Goal: Task Accomplishment & Management: Use online tool/utility

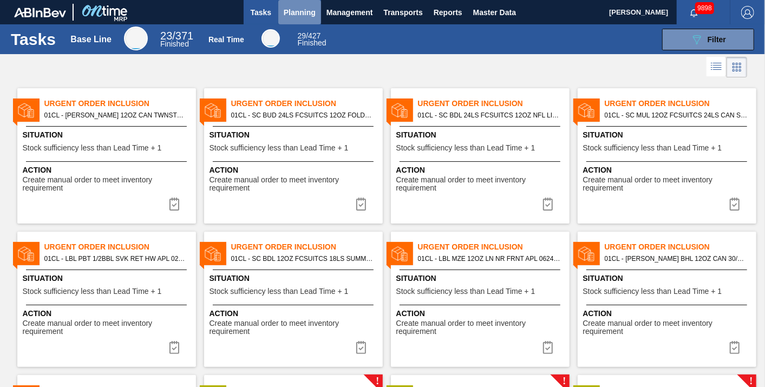
click at [295, 15] on span "Planning" at bounding box center [300, 12] width 32 height 13
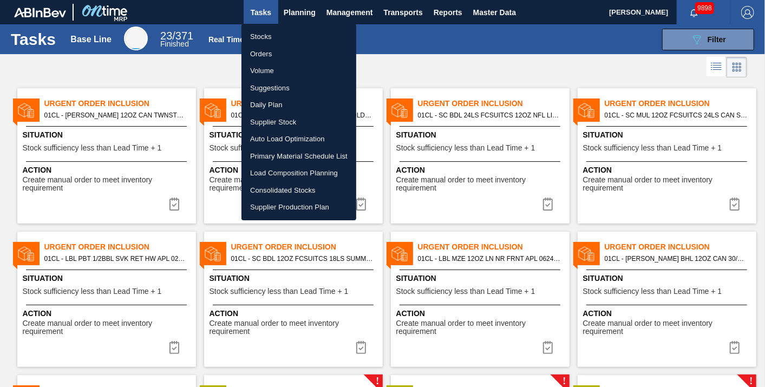
click at [273, 169] on li "Load Composition Planning" at bounding box center [298, 172] width 115 height 17
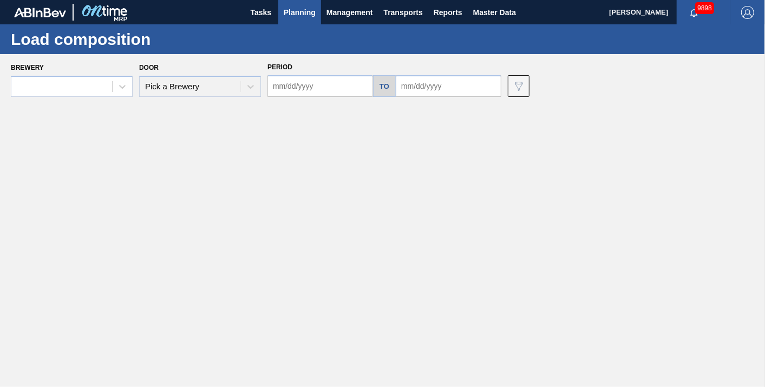
type input "08/13/2025"
type input "09/03/2025"
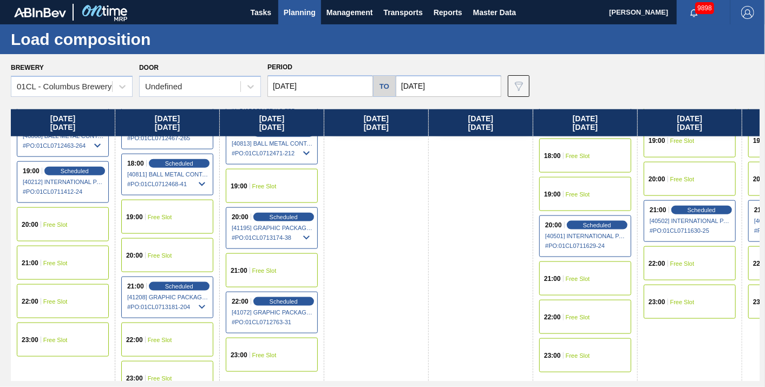
scroll to position [767, 0]
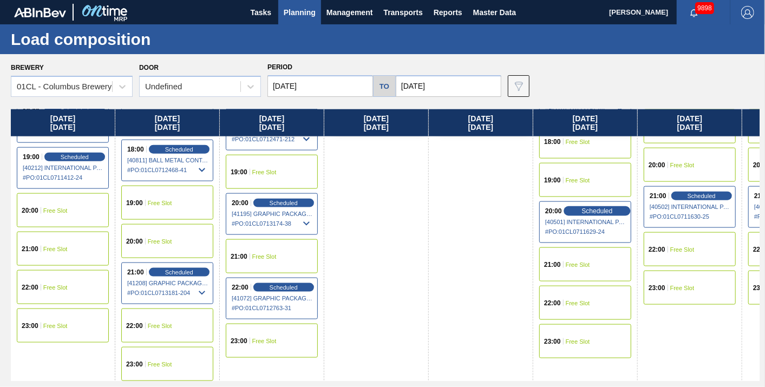
click at [603, 212] on span "Scheduled" at bounding box center [596, 210] width 31 height 7
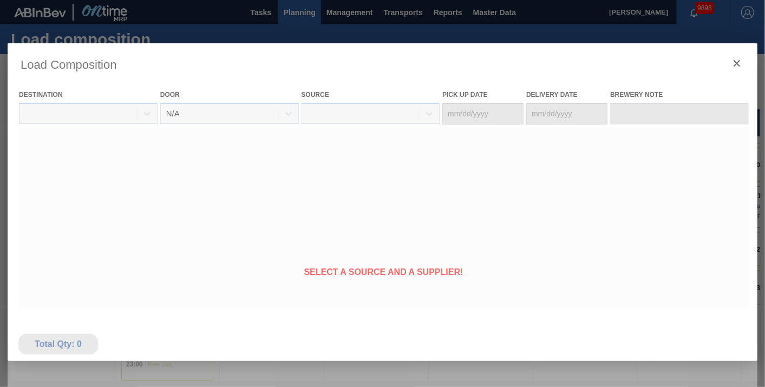
type Date "[DATE]"
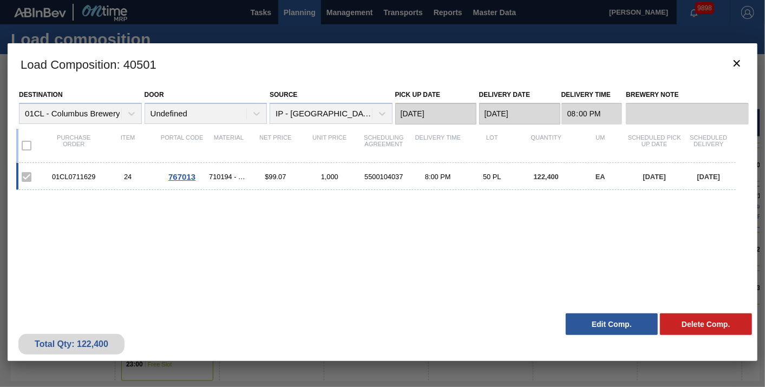
click at [598, 324] on button "Edit Comp." at bounding box center [611, 324] width 92 height 22
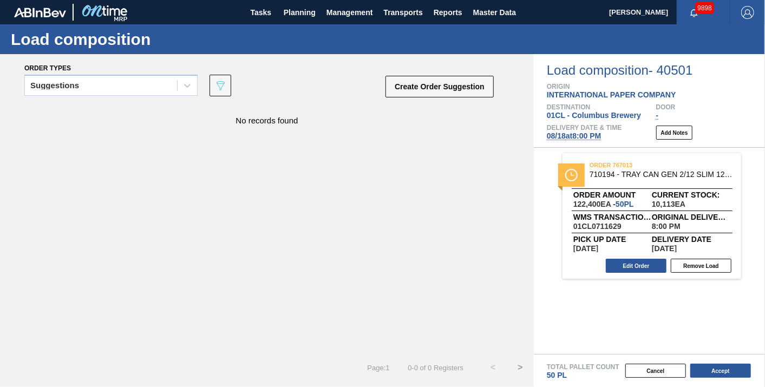
click at [586, 136] on span "08/18 at 8:00 PM" at bounding box center [574, 135] width 54 height 9
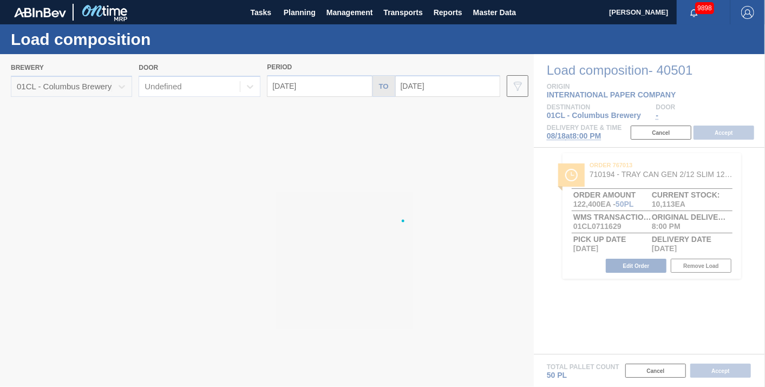
type input "[DATE]"
type input "08/25/2025"
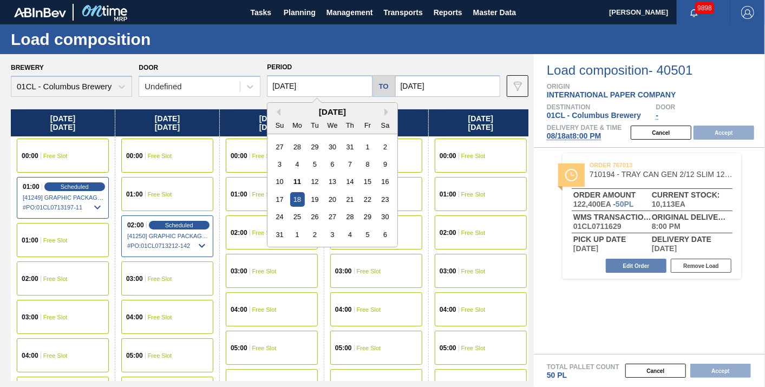
click at [352, 87] on input "[DATE]" at bounding box center [319, 86] width 105 height 22
click at [347, 187] on div "14" at bounding box center [350, 181] width 15 height 15
type input "08/14/2025"
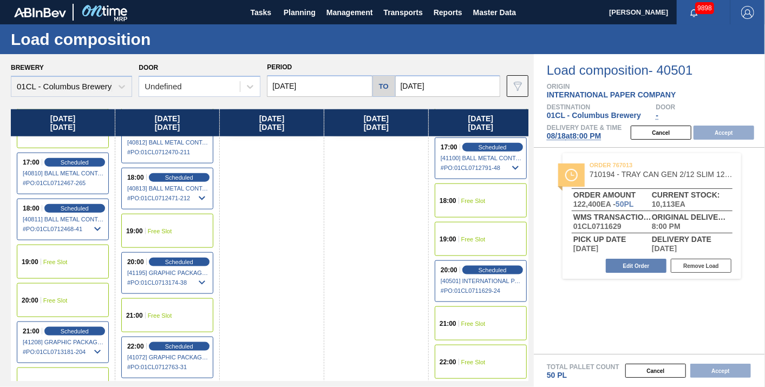
scroll to position [767, 0]
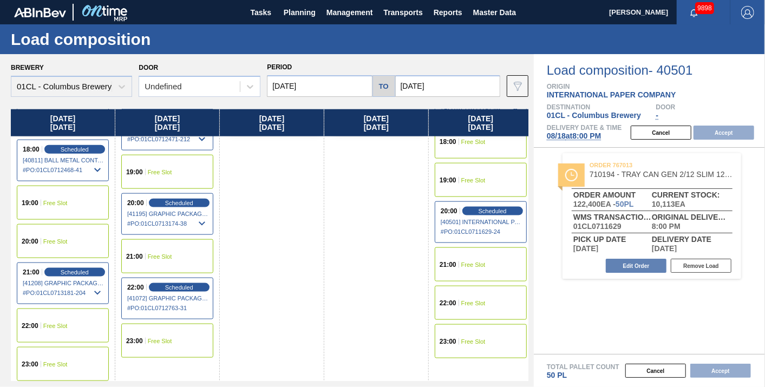
click at [63, 242] on span "Free Slot" at bounding box center [55, 241] width 24 height 6
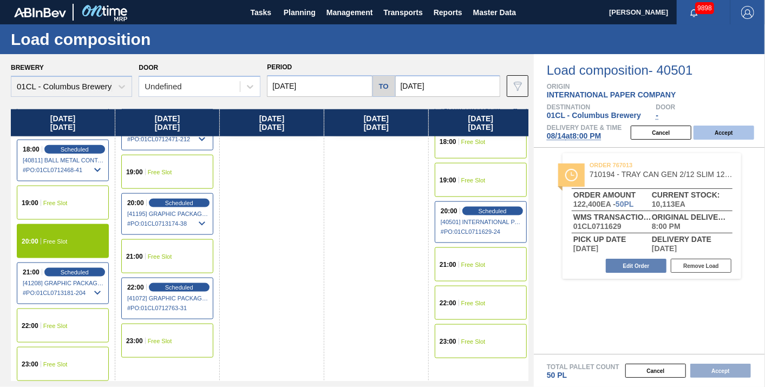
click at [733, 131] on button "Accept" at bounding box center [723, 133] width 61 height 14
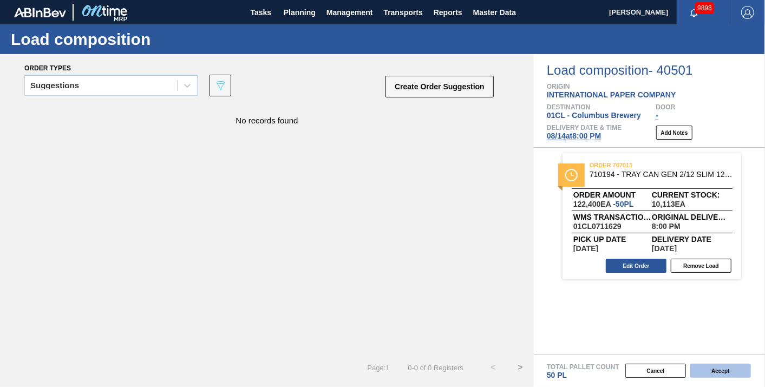
click at [730, 373] on button "Accept" at bounding box center [720, 371] width 61 height 14
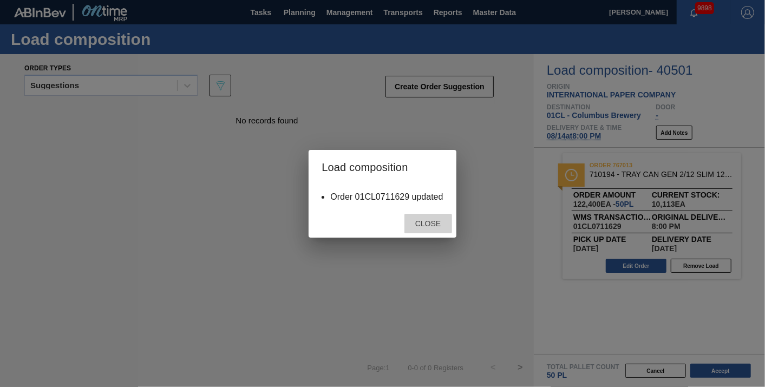
click at [435, 228] on div "Close" at bounding box center [428, 224] width 48 height 20
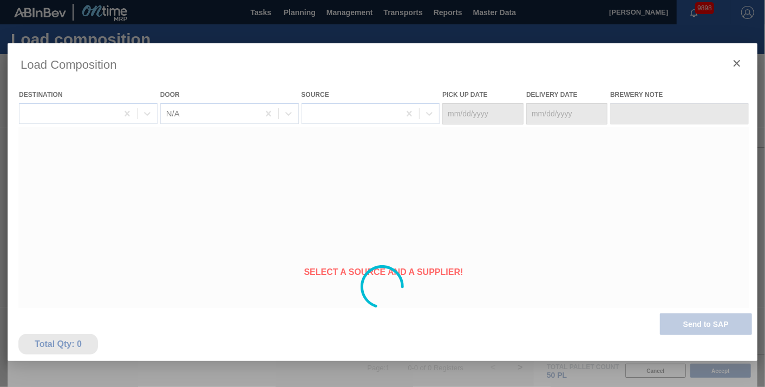
type Date "08/13/2025"
type Date "08/14/2025"
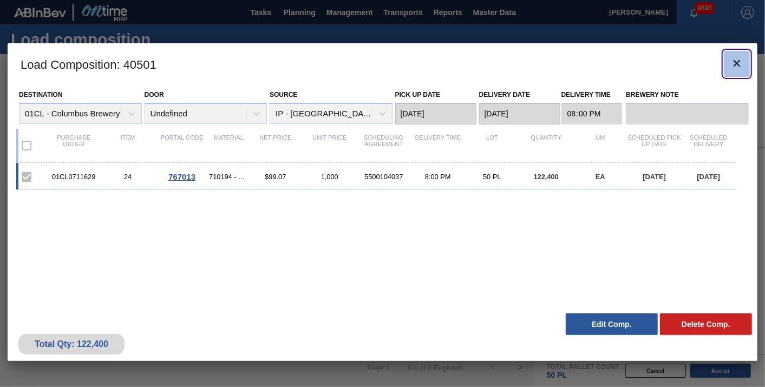
click at [732, 64] on icon "botão de ícone" at bounding box center [736, 63] width 13 height 13
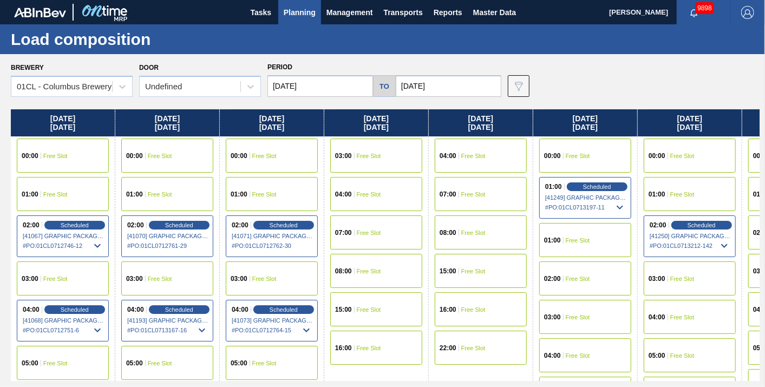
click at [468, 192] on span "Free Slot" at bounding box center [473, 194] width 24 height 6
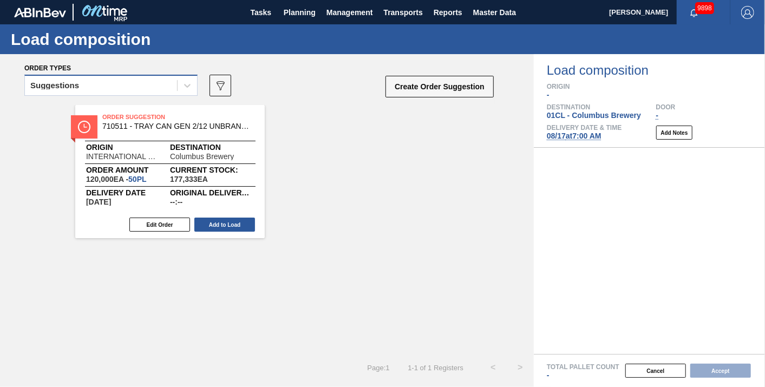
click at [163, 94] on div "Suggestions" at bounding box center [110, 85] width 173 height 21
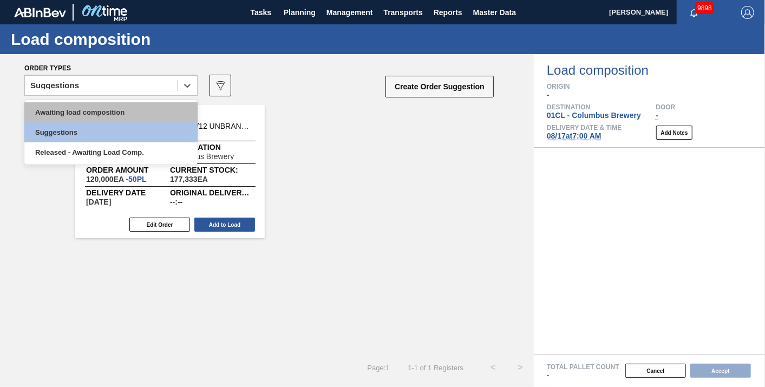
click at [135, 108] on div "Awaiting load composition" at bounding box center [110, 112] width 173 height 20
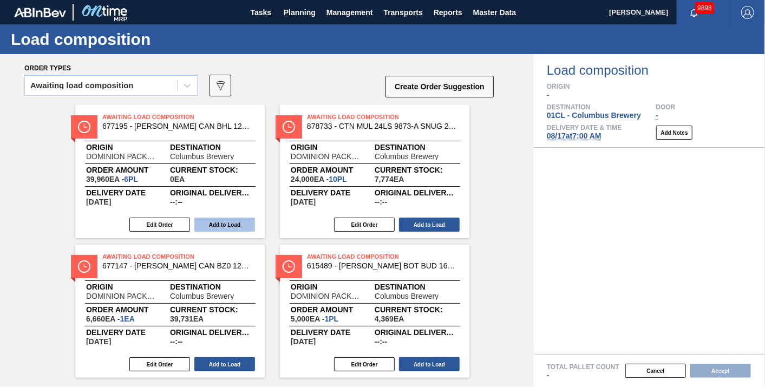
click at [215, 224] on button "Add to Load" at bounding box center [224, 225] width 61 height 14
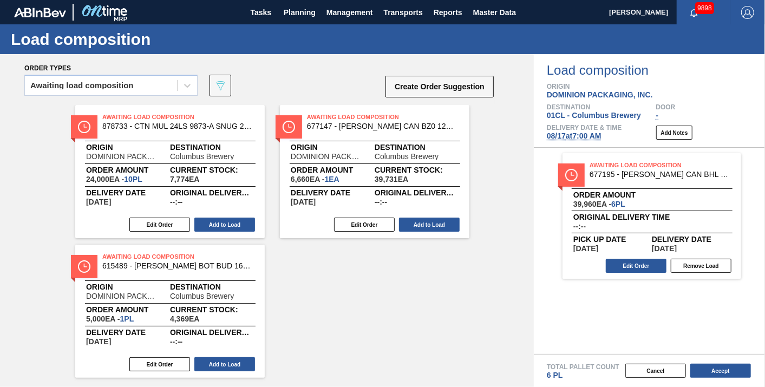
click at [215, 225] on button "Add to Load" at bounding box center [224, 225] width 61 height 14
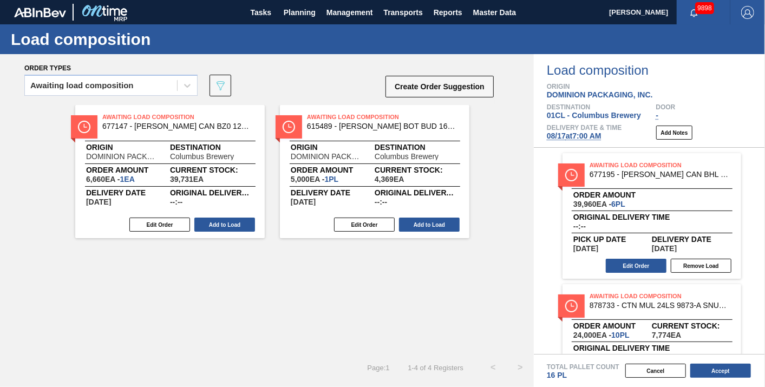
click at [215, 225] on button "Add to Load" at bounding box center [224, 225] width 61 height 14
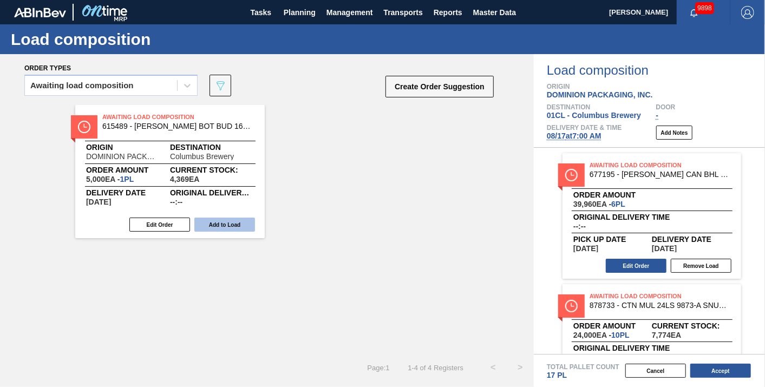
click at [214, 226] on button "Add to Load" at bounding box center [224, 225] width 61 height 14
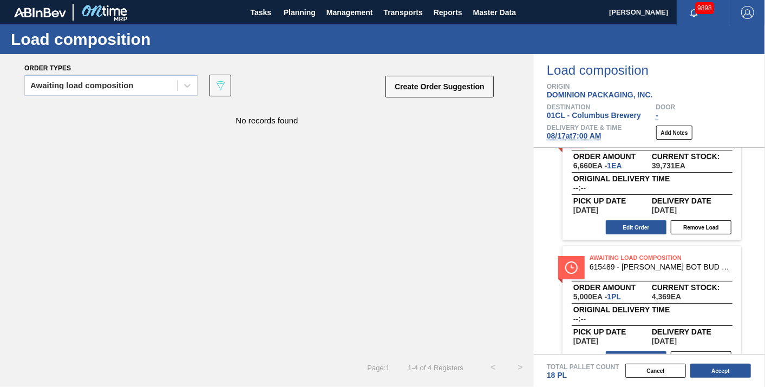
scroll to position [324, 0]
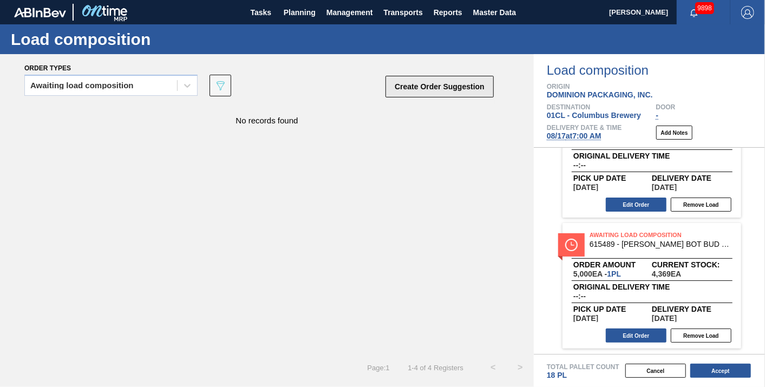
click at [420, 87] on button "Create Order Suggestion" at bounding box center [439, 87] width 108 height 22
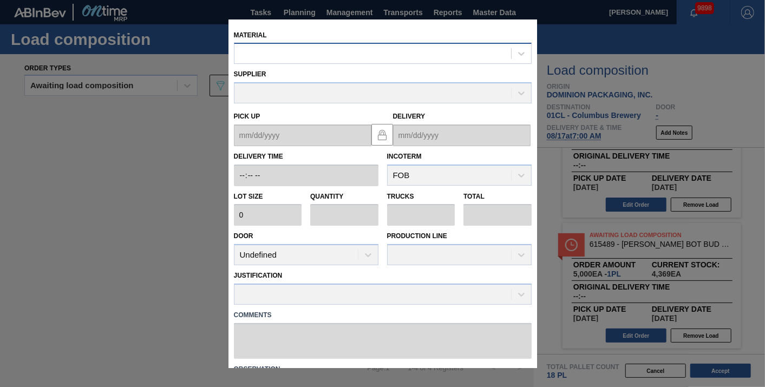
click at [278, 47] on div at bounding box center [372, 54] width 277 height 16
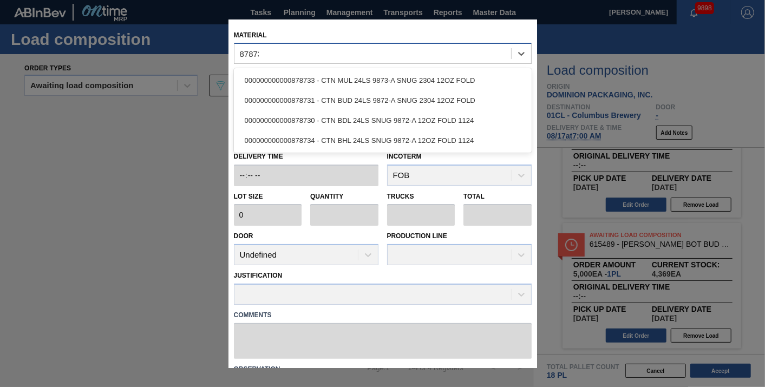
type input "878730"
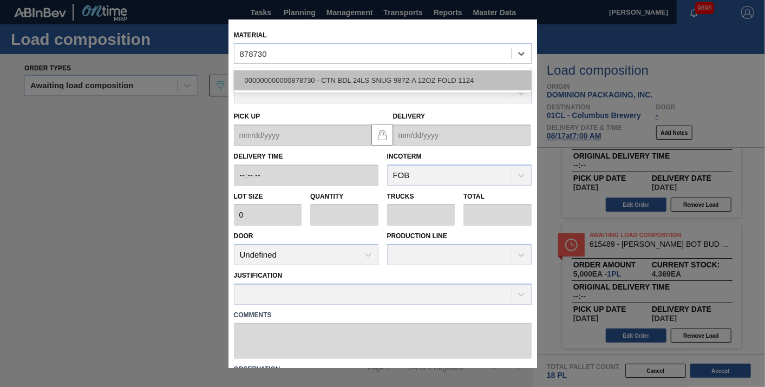
click at [300, 78] on div "000000000000878730 - CTN BDL 24LS SNUG 9872-A 12OZ FOLD 1124" at bounding box center [383, 81] width 298 height 20
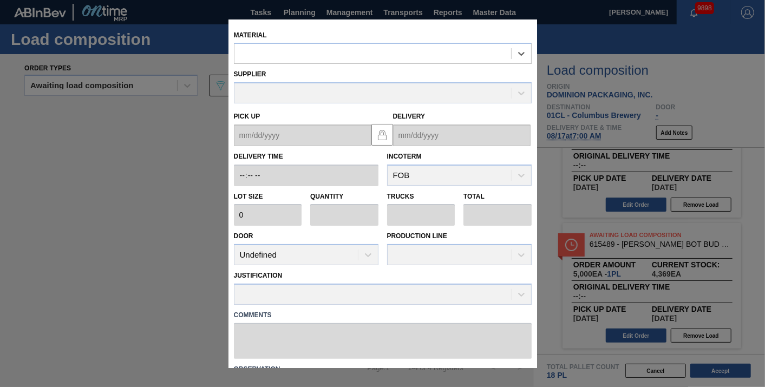
type input "2,400"
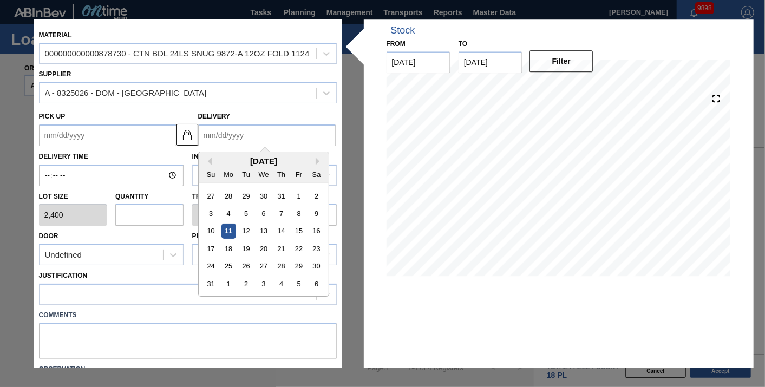
click at [262, 139] on input "Delivery" at bounding box center [266, 135] width 137 height 22
click at [208, 247] on div "17" at bounding box center [210, 248] width 15 height 15
type up "08/15/2025"
type input "[DATE]"
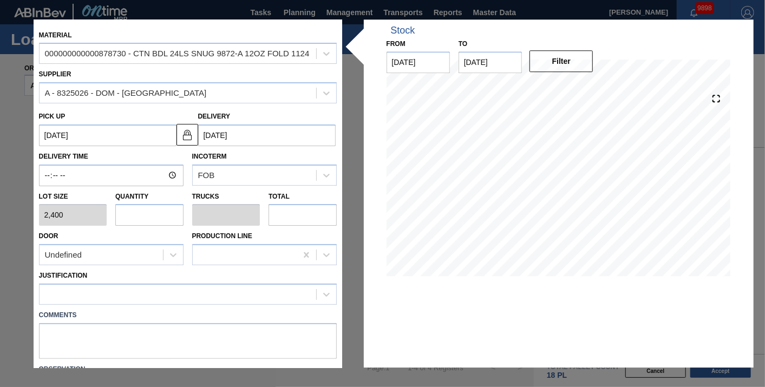
click at [156, 222] on input "text" at bounding box center [149, 216] width 68 height 22
type input "8"
type input "0.333"
type input "19,200"
type input "8"
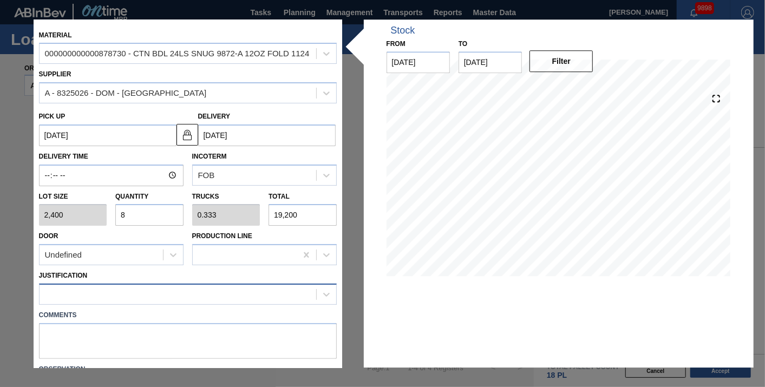
click at [241, 287] on div at bounding box center [178, 295] width 277 height 16
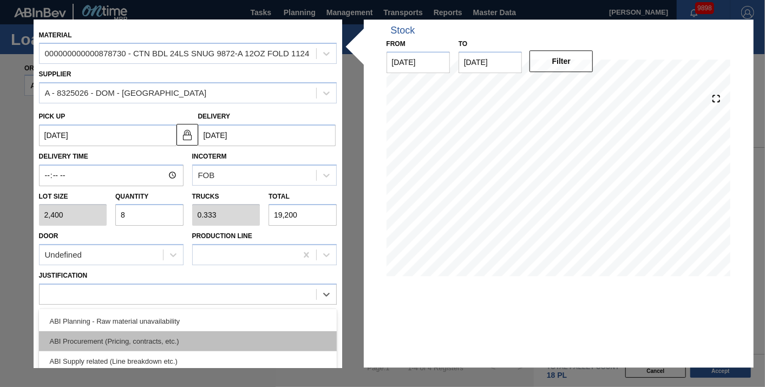
scroll to position [180, 0]
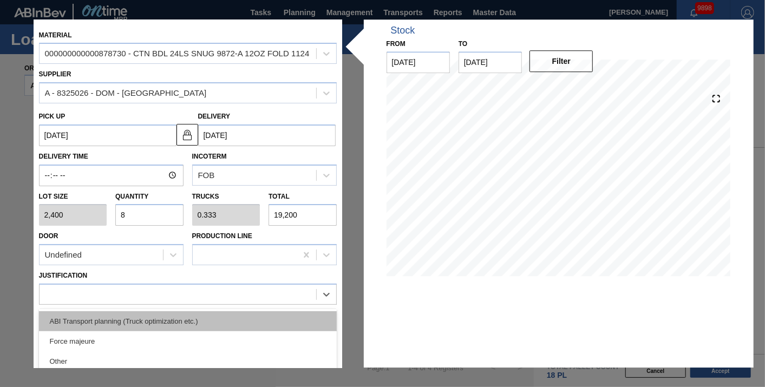
click at [211, 325] on div "ABI Transport planning (Truck optimization etc.)" at bounding box center [188, 321] width 298 height 20
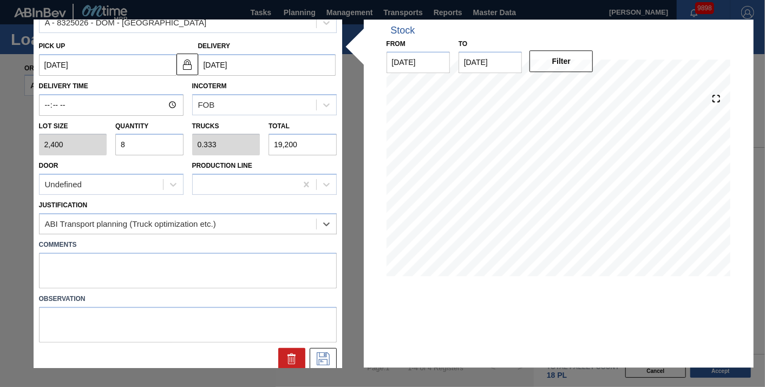
scroll to position [76, 0]
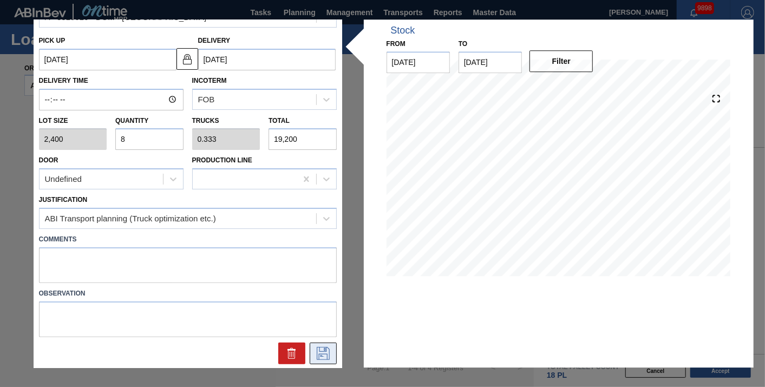
click at [320, 353] on icon at bounding box center [322, 352] width 5 height 9
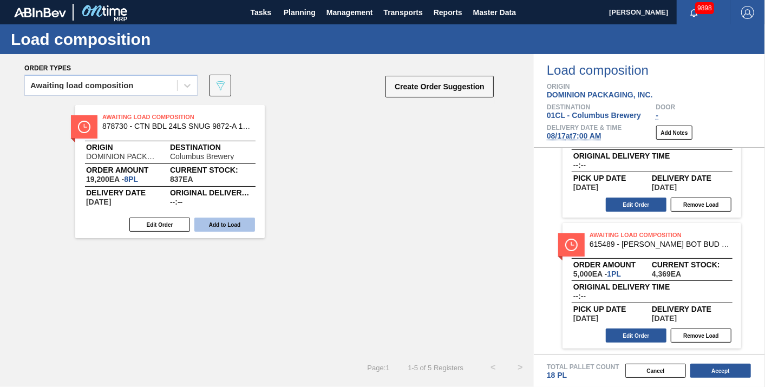
click at [240, 227] on button "Add to Load" at bounding box center [224, 225] width 61 height 14
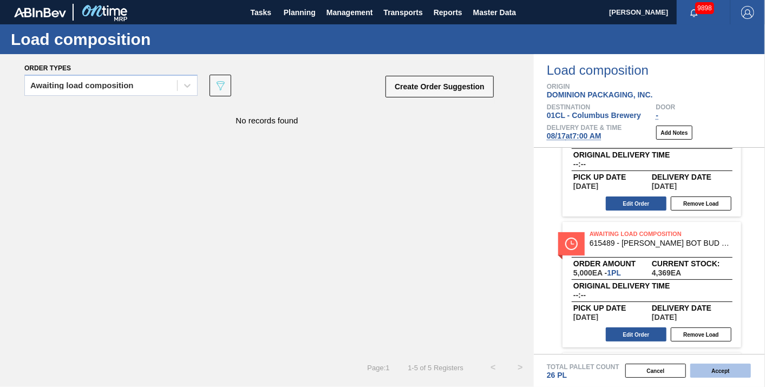
click at [715, 370] on button "Accept" at bounding box center [720, 371] width 61 height 14
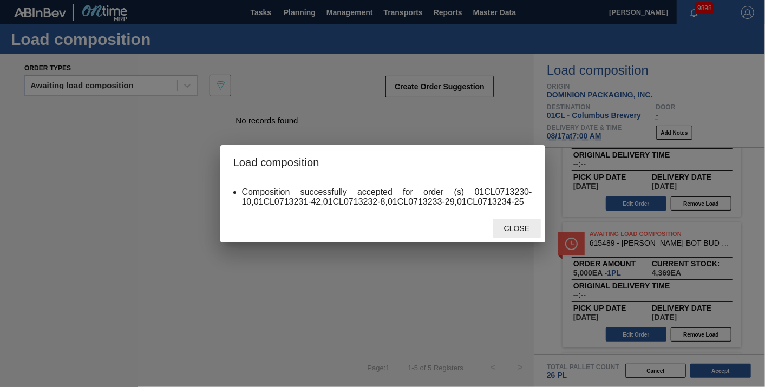
click at [512, 232] on span "Close" at bounding box center [516, 228] width 43 height 9
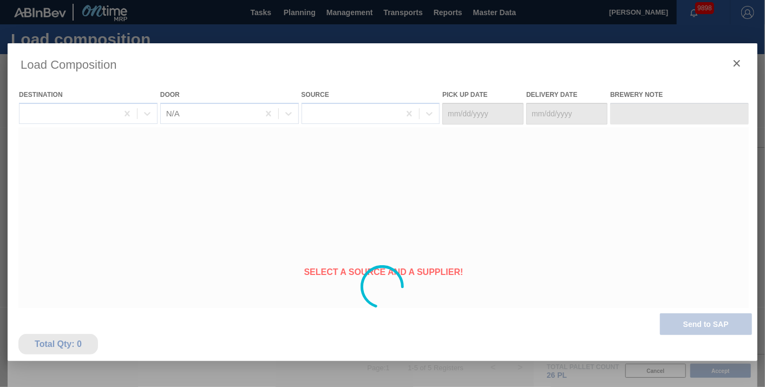
type Date "08/15/2025"
type Date "[DATE]"
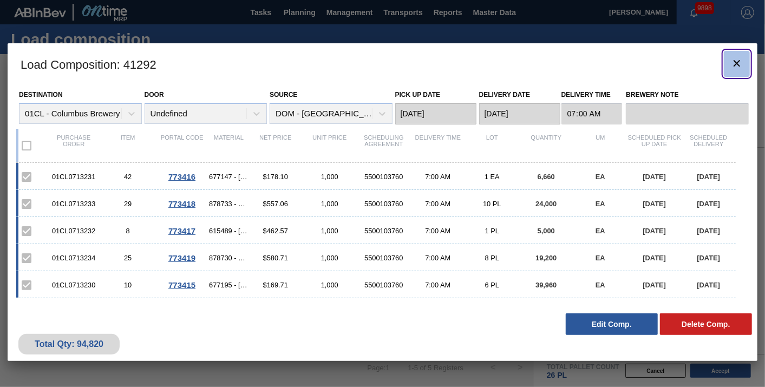
click at [735, 63] on icon "botão de ícone" at bounding box center [736, 63] width 6 height 6
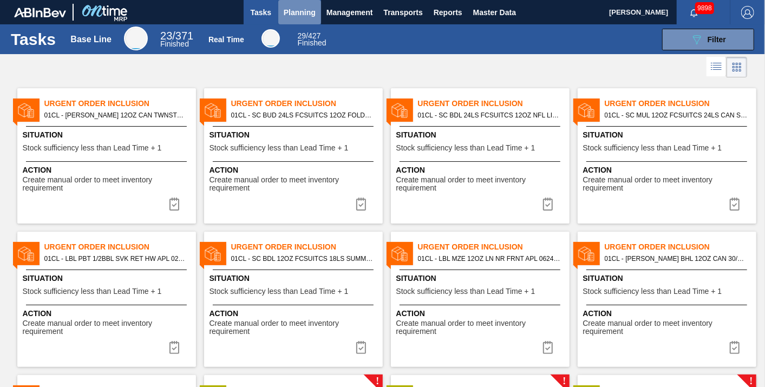
click at [285, 11] on span "Planning" at bounding box center [300, 12] width 32 height 13
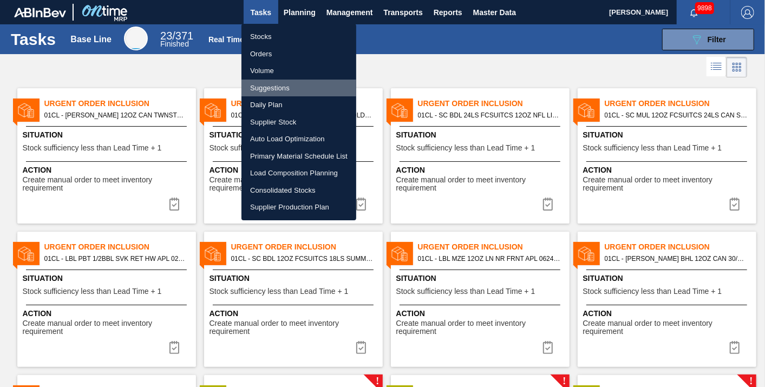
click at [275, 90] on li "Suggestions" at bounding box center [298, 88] width 115 height 17
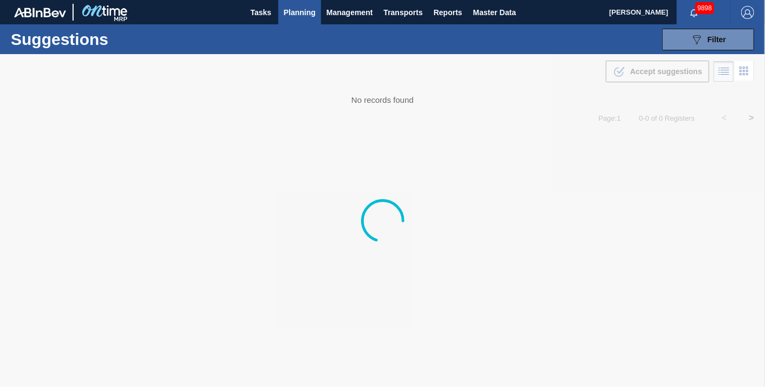
type from "[DATE]"
type to "[DATE]"
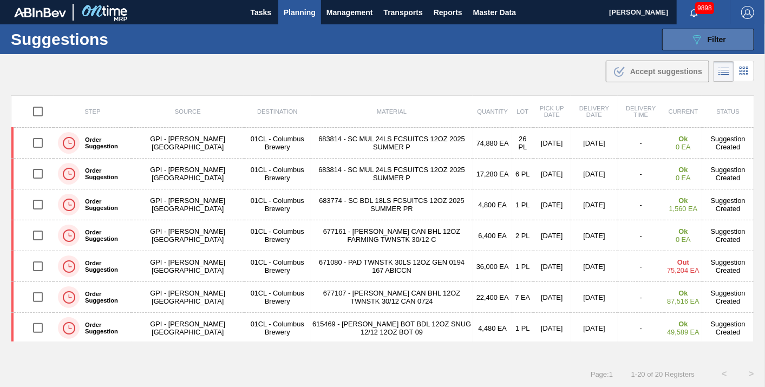
click at [696, 40] on icon at bounding box center [697, 39] width 8 height 9
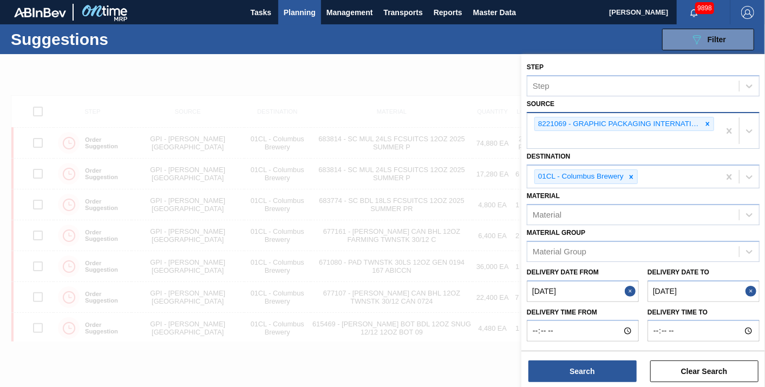
click at [710, 121] on icon at bounding box center [707, 124] width 8 height 8
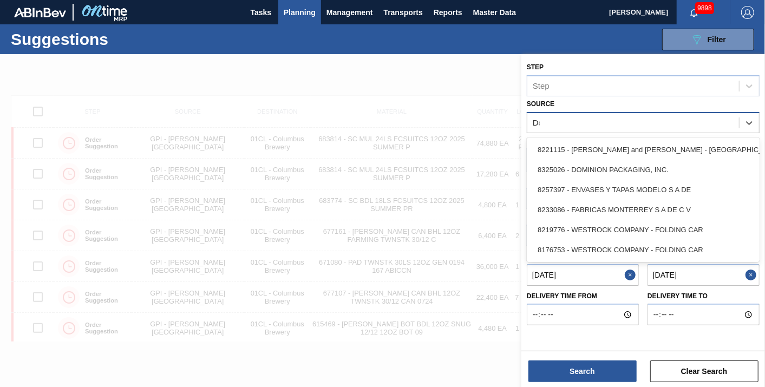
type input "Dom"
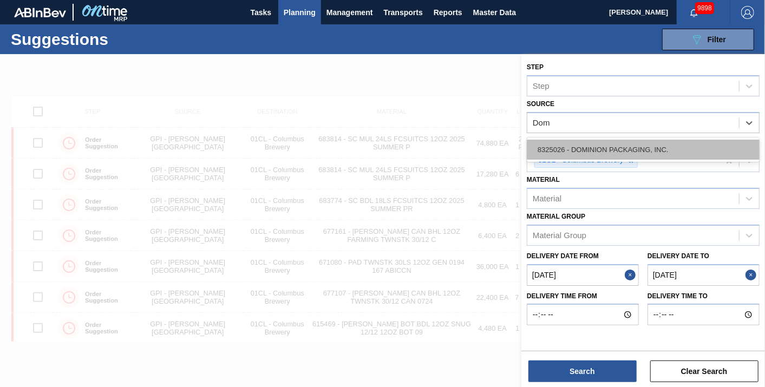
click at [669, 142] on div "8325026 - DOMINION PACKAGING, INC." at bounding box center [643, 150] width 233 height 20
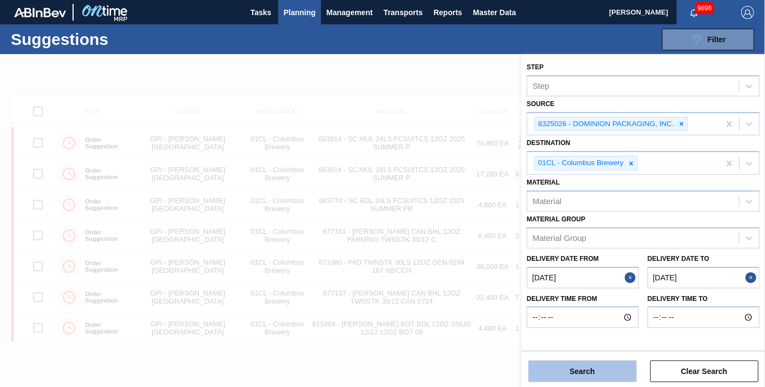
click at [609, 369] on button "Search" at bounding box center [582, 371] width 108 height 22
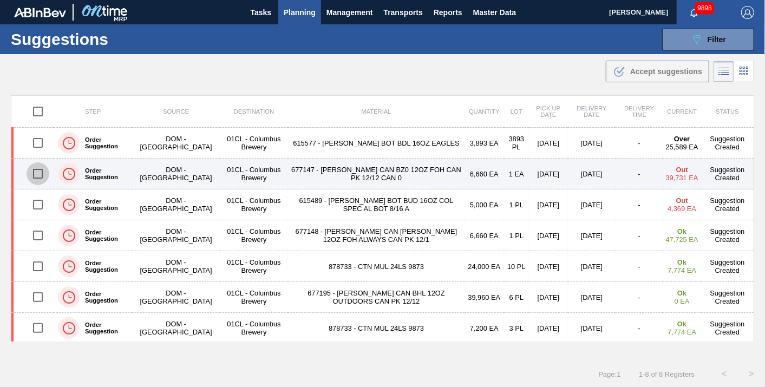
click at [38, 174] on input "checkbox" at bounding box center [38, 173] width 23 height 23
checkbox input "true"
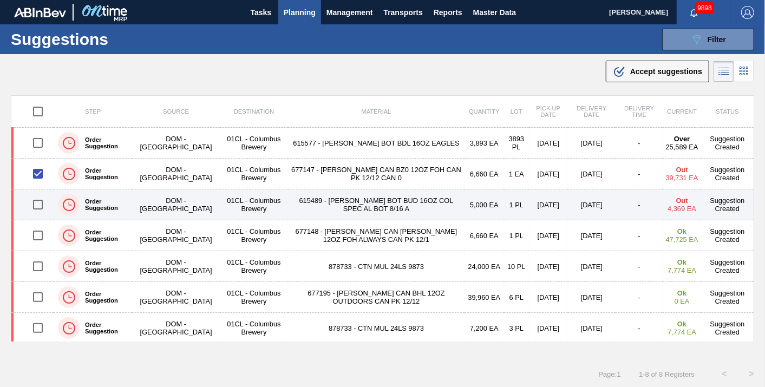
click at [36, 204] on input "checkbox" at bounding box center [38, 204] width 23 height 23
checkbox input "true"
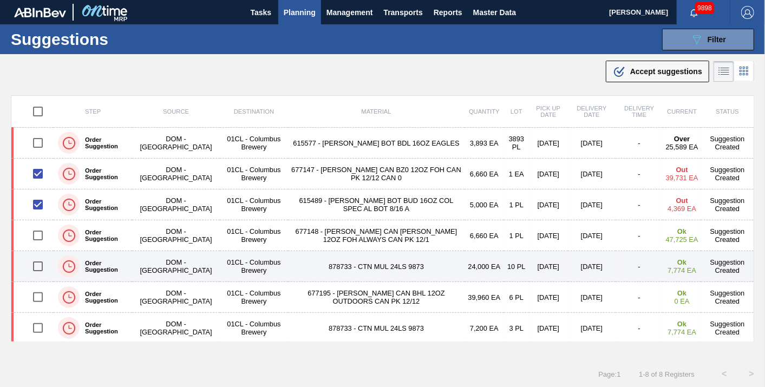
click at [36, 267] on input "checkbox" at bounding box center [38, 266] width 23 height 23
checkbox input "true"
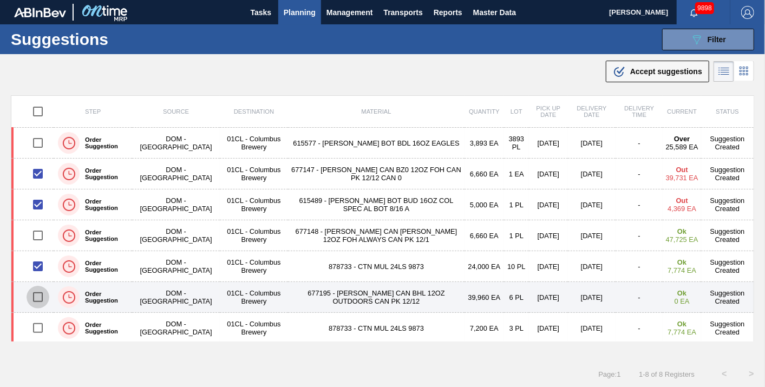
click at [37, 293] on input "checkbox" at bounding box center [38, 297] width 23 height 23
checkbox input "true"
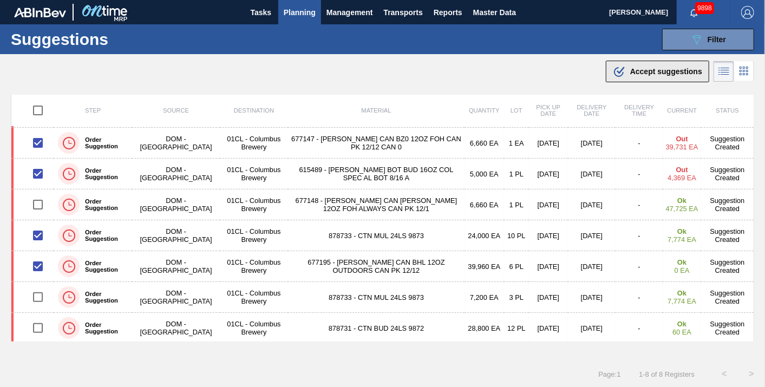
click at [643, 74] on span "Accept suggestions" at bounding box center [666, 71] width 72 height 9
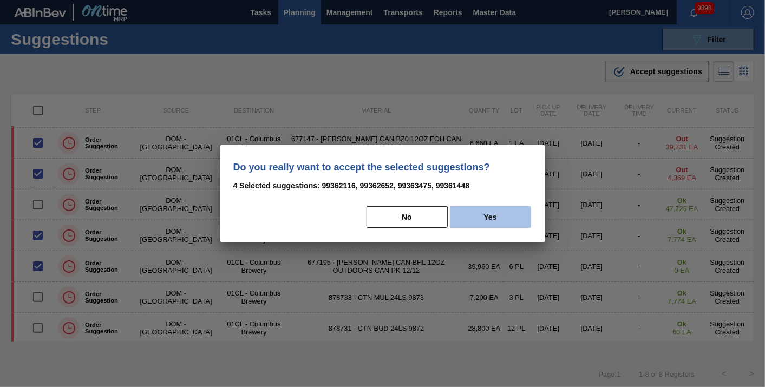
click at [490, 221] on button "Yes" at bounding box center [490, 217] width 81 height 22
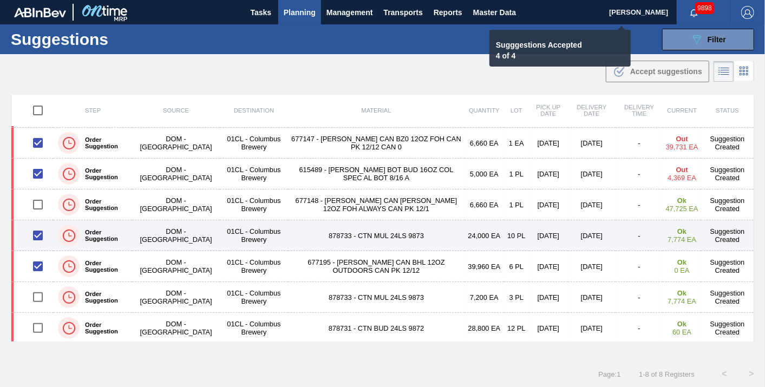
checkbox input "false"
